Goal: Check status: Check status

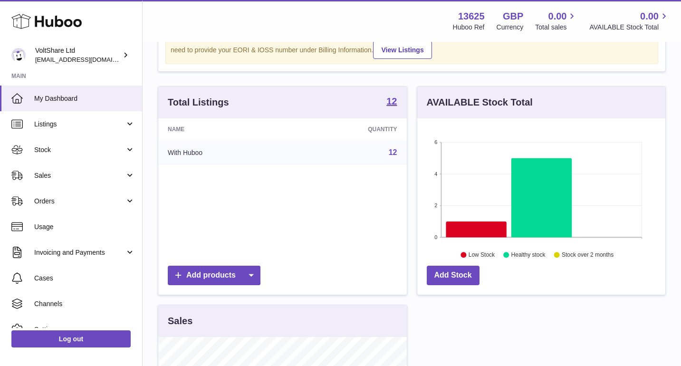
scroll to position [265, 0]
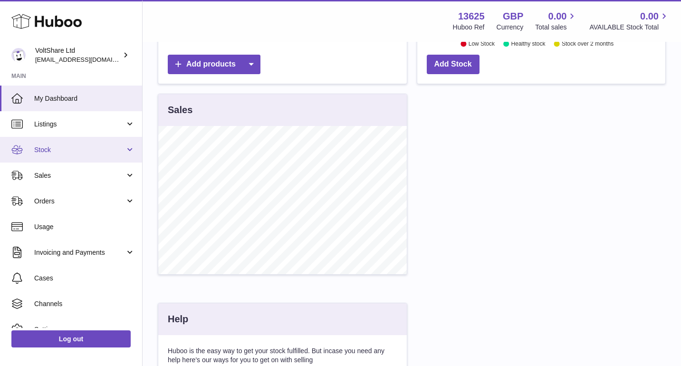
click at [83, 145] on span "Stock" at bounding box center [79, 149] width 91 height 9
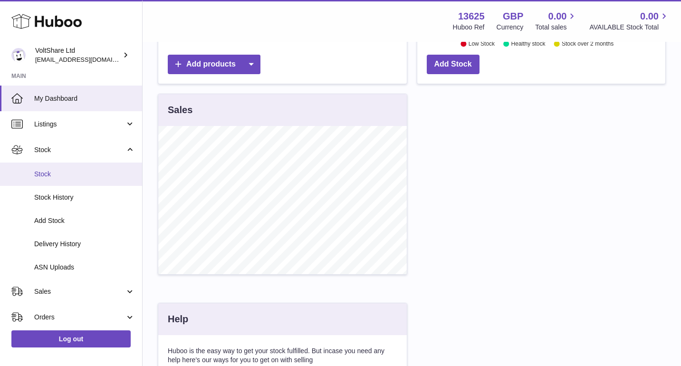
click at [71, 173] on span "Stock" at bounding box center [84, 174] width 101 height 9
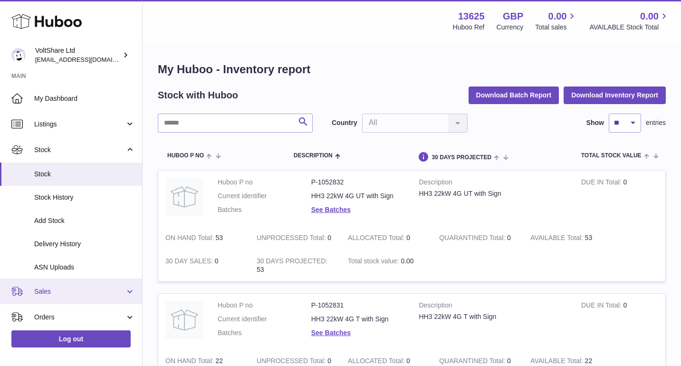
click at [80, 291] on span "Sales" at bounding box center [79, 291] width 91 height 9
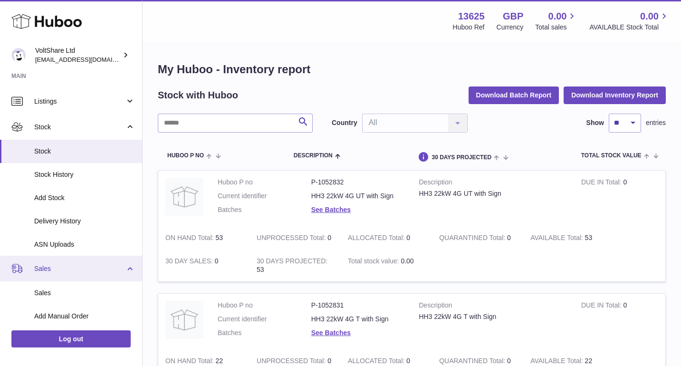
scroll to position [46, 0]
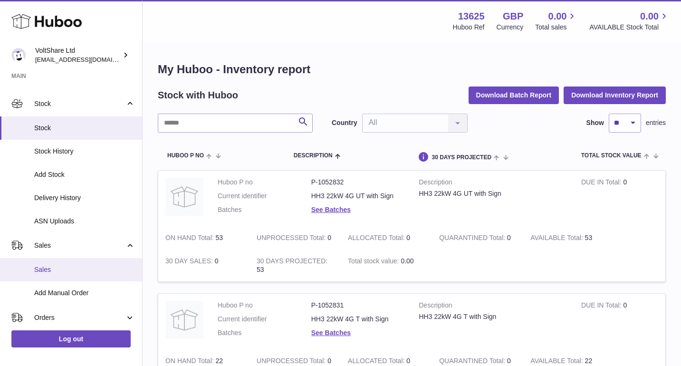
click at [80, 275] on link "Sales" at bounding box center [71, 269] width 142 height 23
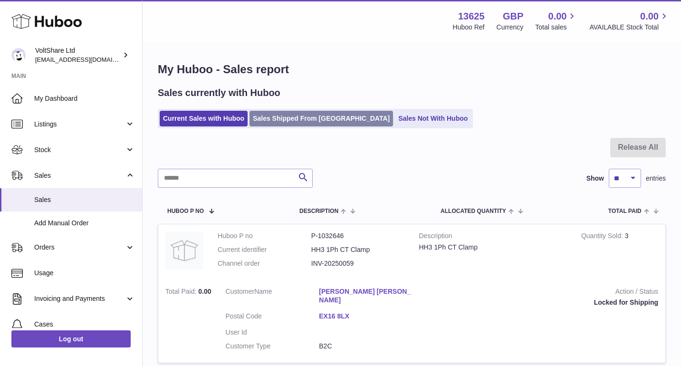
click at [302, 121] on link "Sales Shipped From [GEOGRAPHIC_DATA]" at bounding box center [322, 119] width 144 height 16
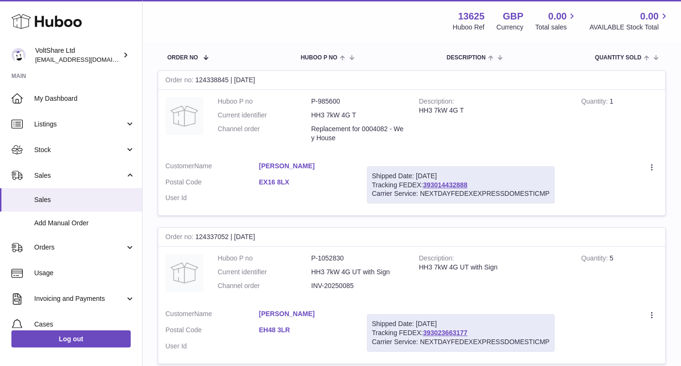
scroll to position [142, 0]
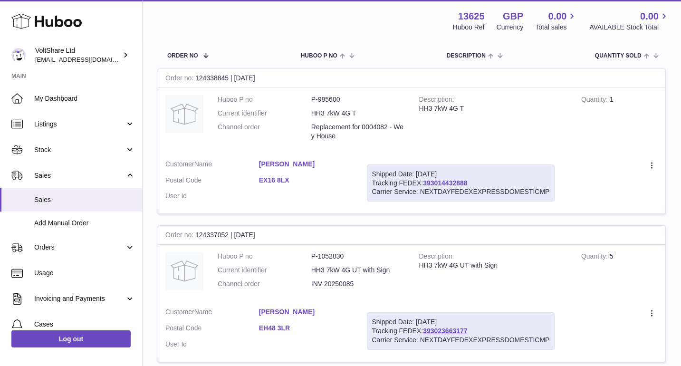
click at [449, 181] on link "393014432888" at bounding box center [445, 183] width 44 height 8
